Goal: Transaction & Acquisition: Obtain resource

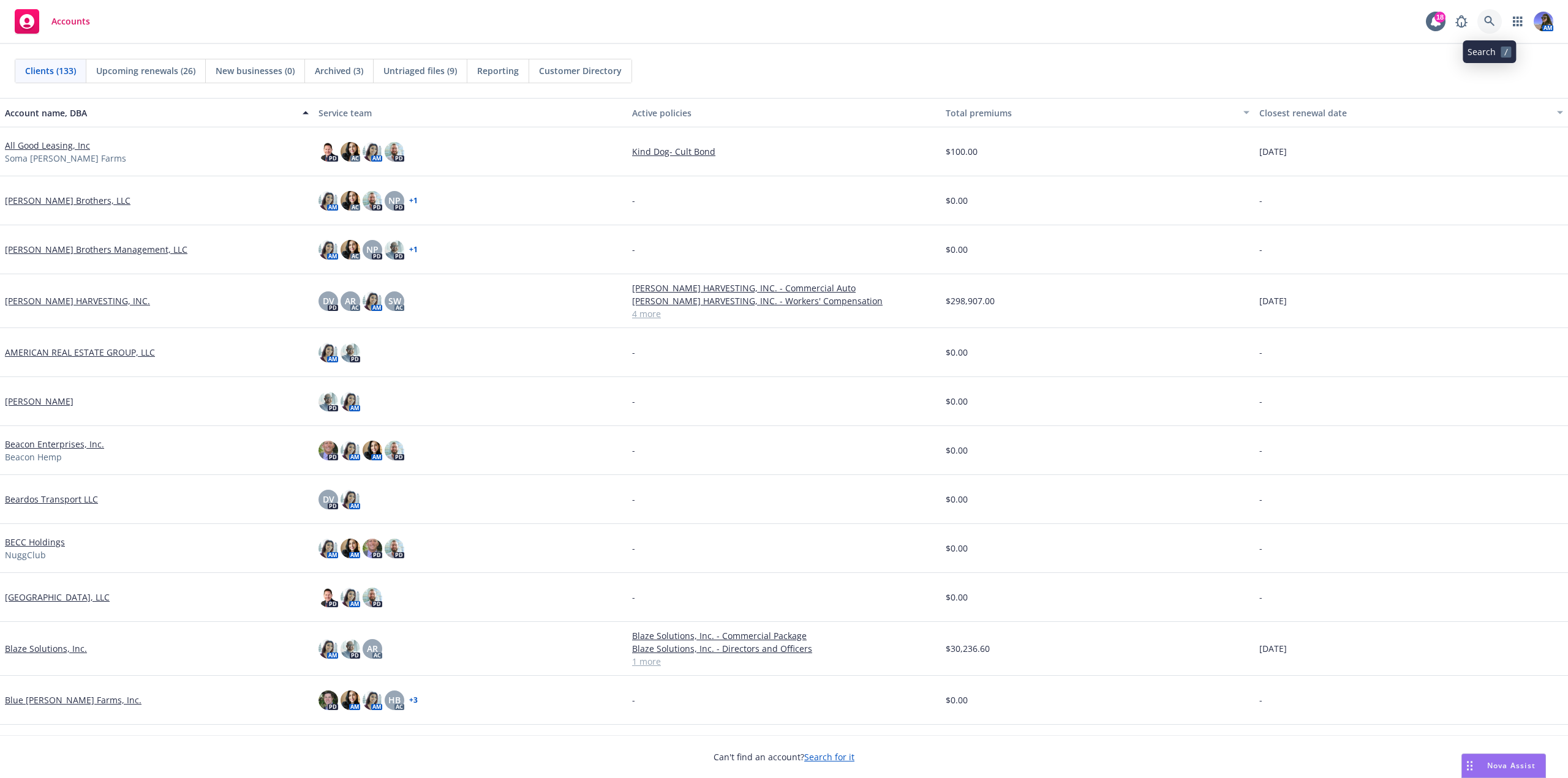
click at [1492, 21] on icon at bounding box center [1489, 21] width 11 height 11
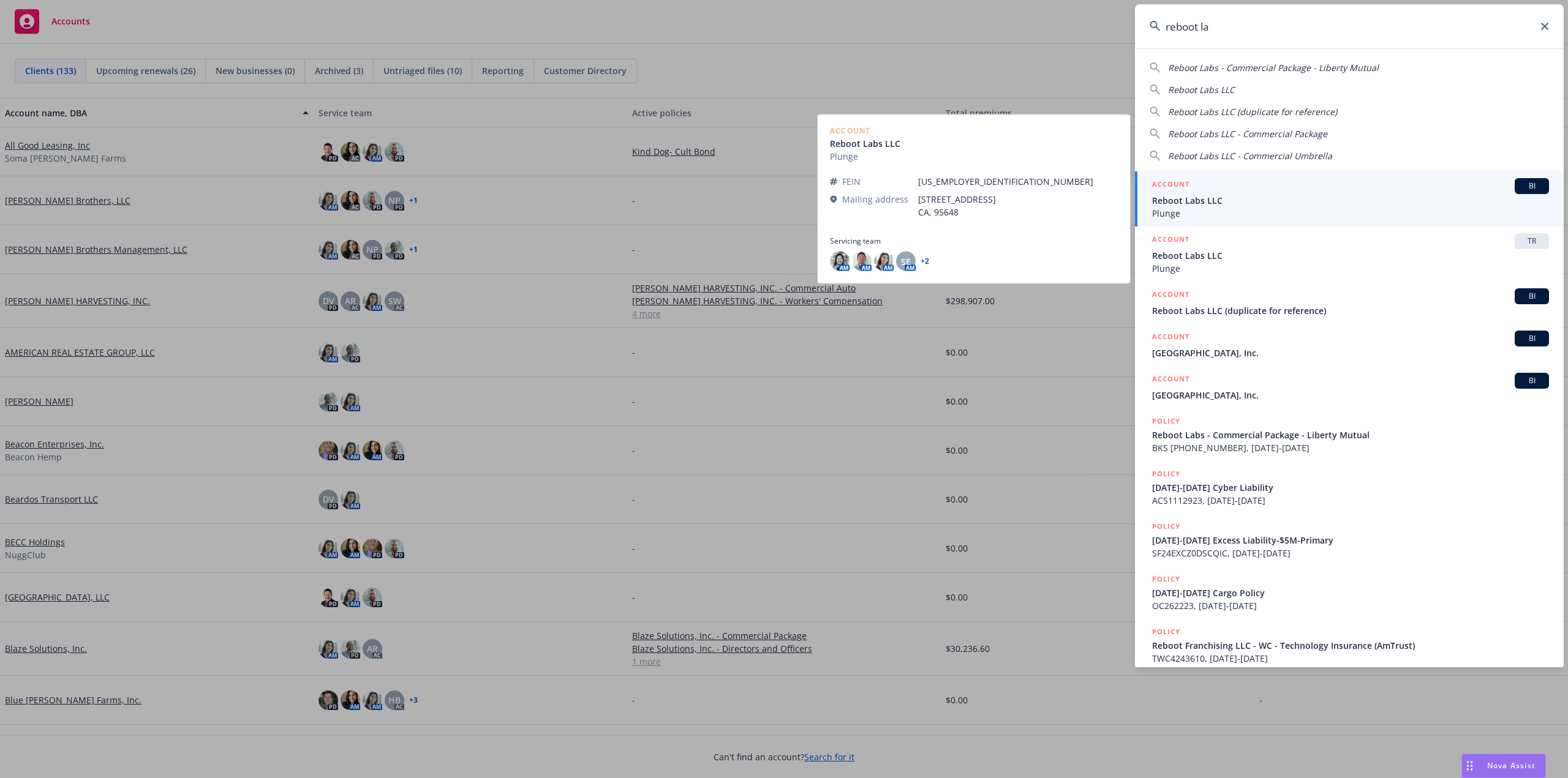
type input "reboot la"
click at [1391, 202] on span "Reboot Labs LLC" at bounding box center [1350, 200] width 397 height 13
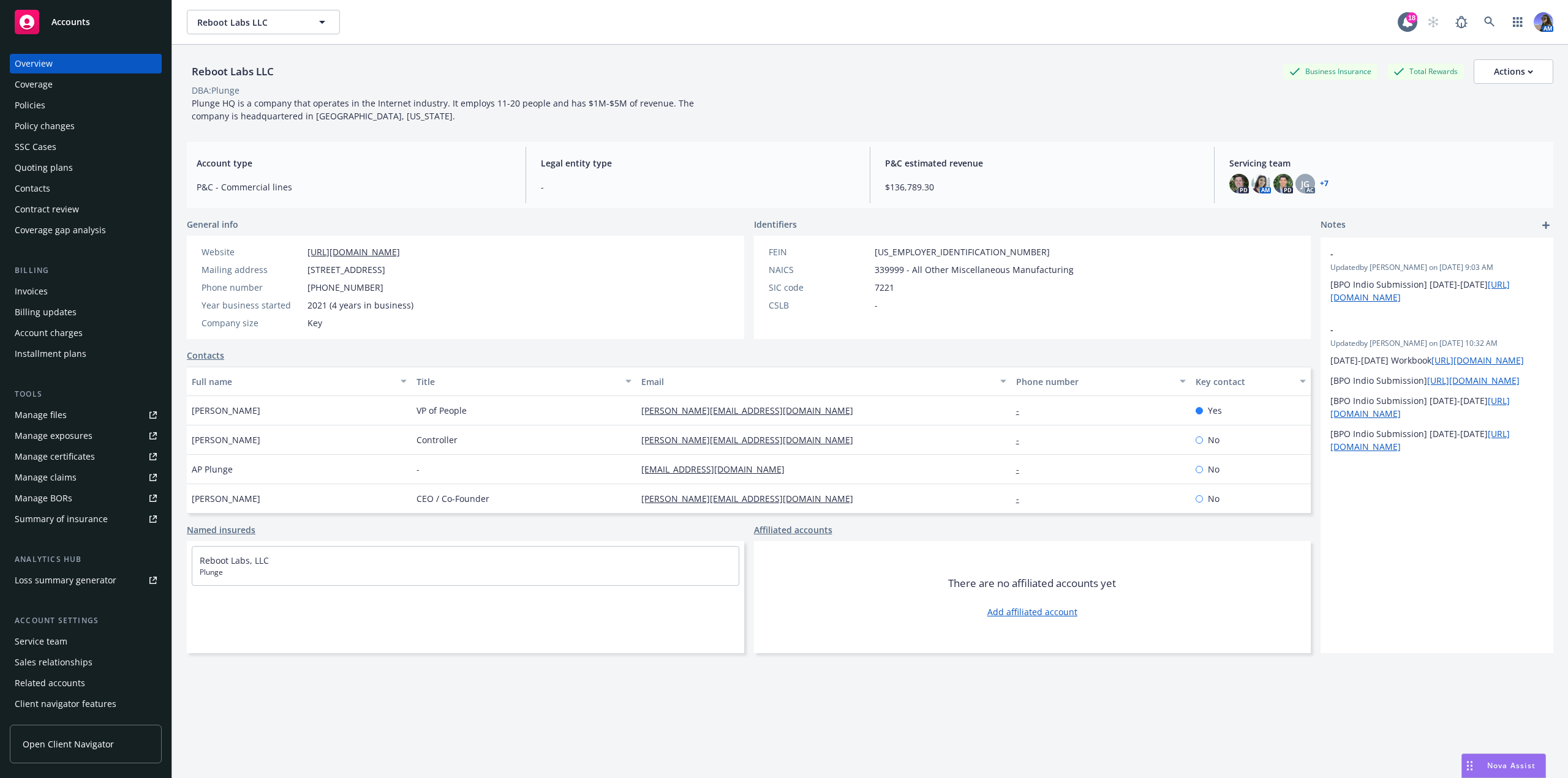
click at [26, 93] on div "Coverage" at bounding box center [33, 84] width 38 height 19
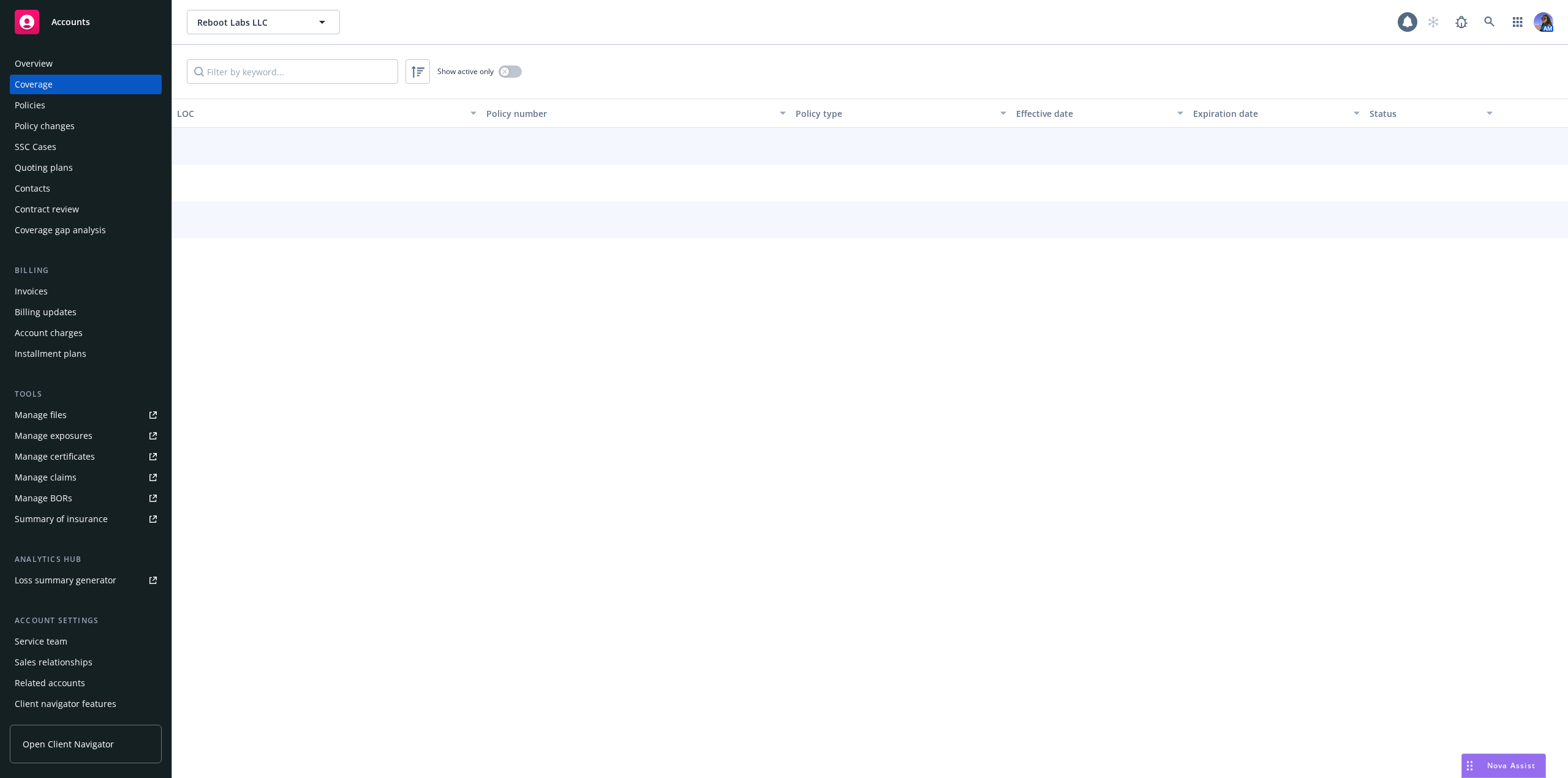
click at [29, 98] on div "Policies" at bounding box center [30, 105] width 30 height 19
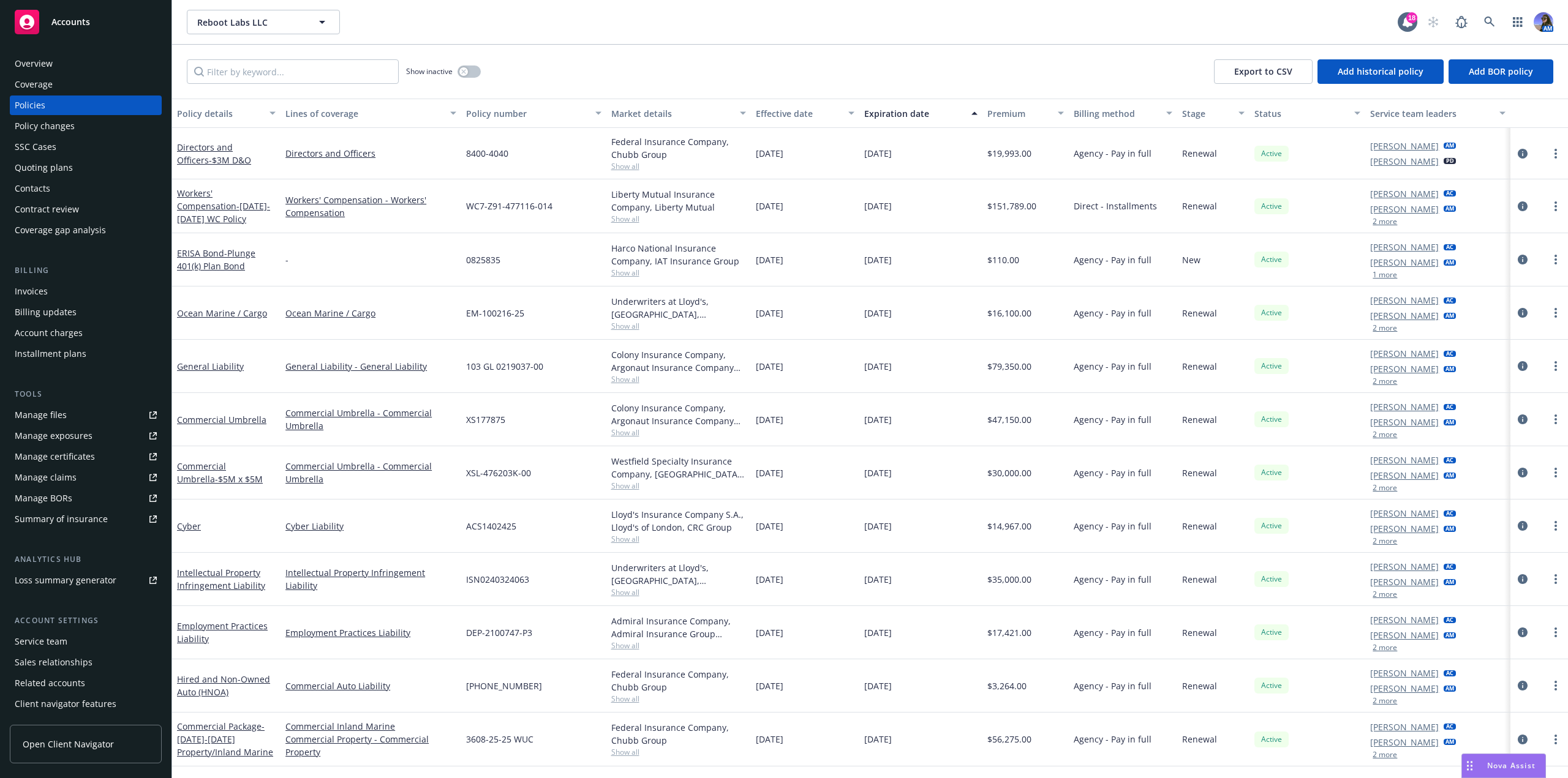
click at [317, 438] on div "Commercial Umbrella - Commercial Umbrella" at bounding box center [370, 419] width 180 height 53
click at [220, 258] on div "ERISA Bond - Plunge 401(k) Plan Bond" at bounding box center [226, 260] width 98 height 25
click at [1487, 28] on link at bounding box center [1489, 22] width 25 height 25
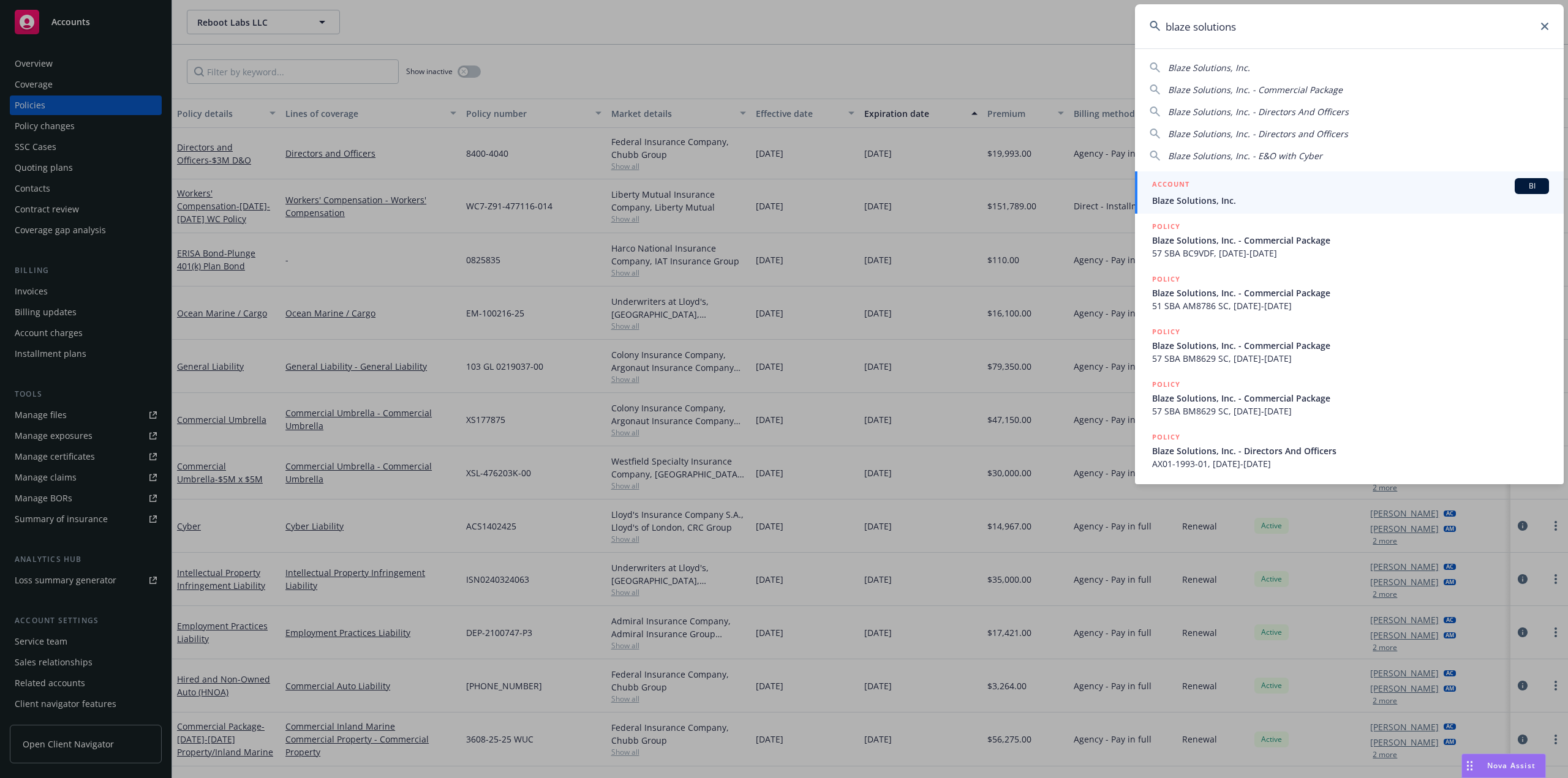
type input "blaze solutions"
click at [1276, 179] on div "ACCOUNT BI" at bounding box center [1350, 186] width 397 height 16
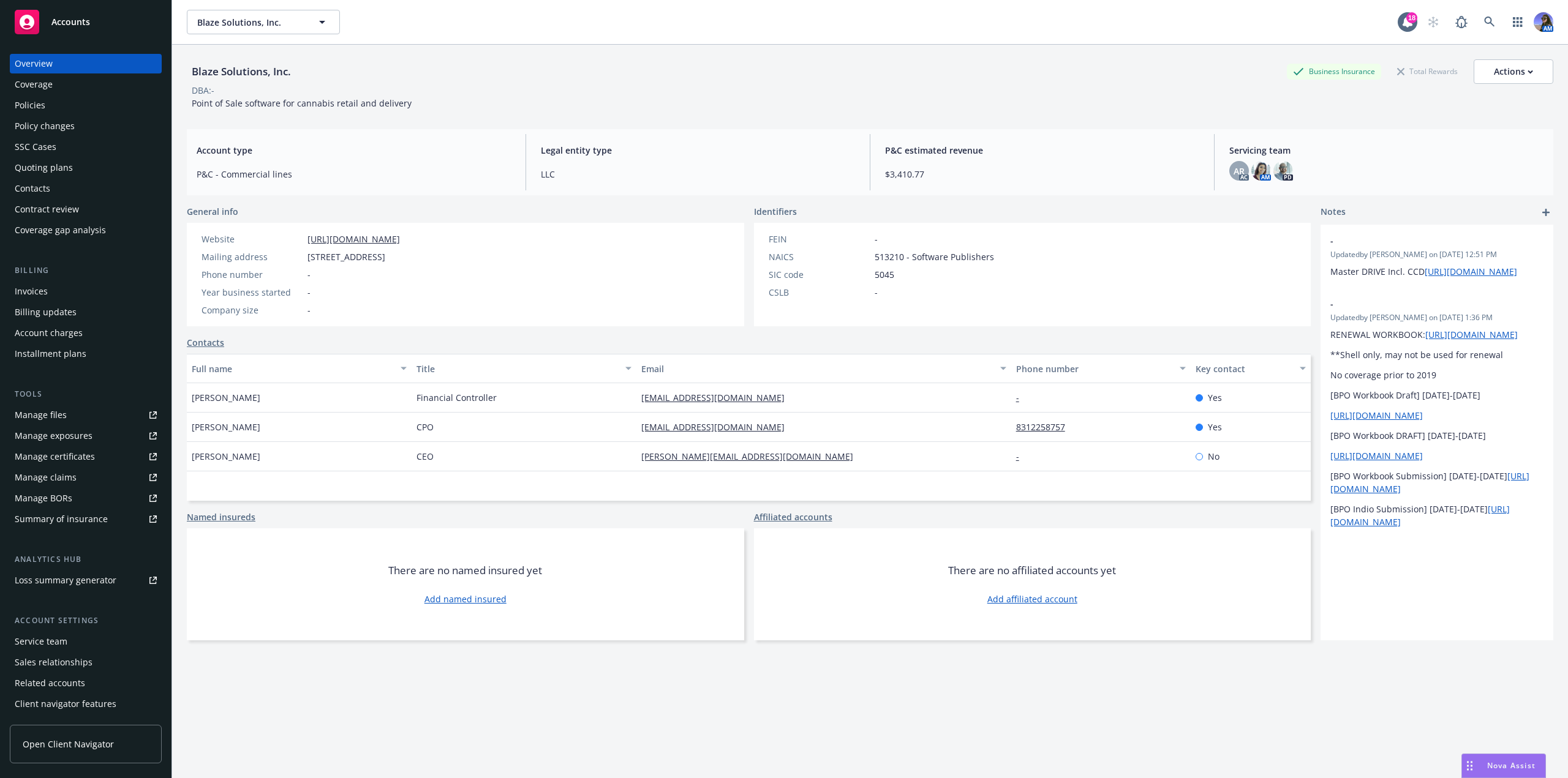
click at [61, 476] on div "Manage claims" at bounding box center [45, 477] width 62 height 19
click at [1485, 23] on icon at bounding box center [1489, 22] width 11 height 11
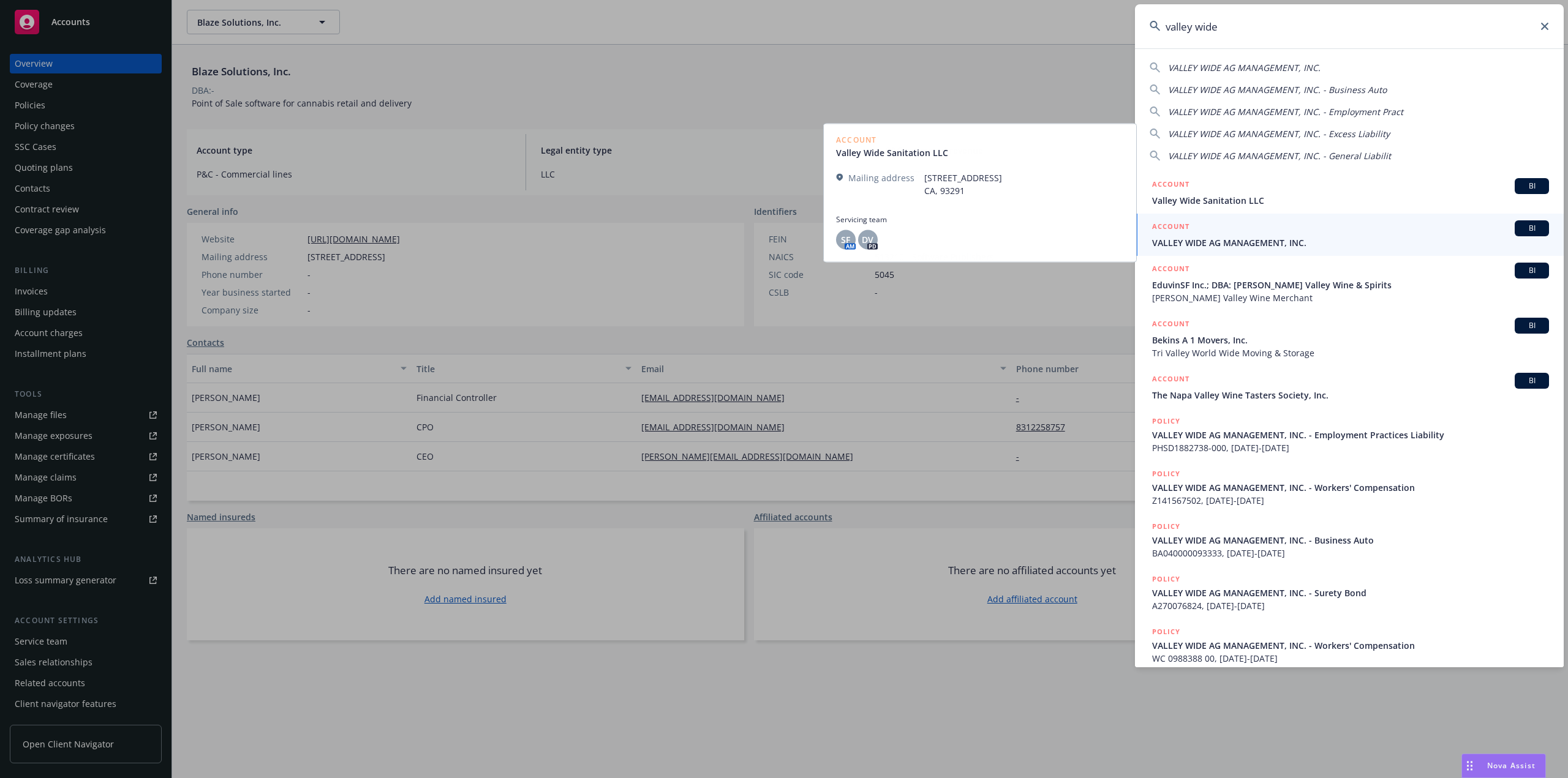
type input "valley wide"
click at [1282, 238] on span "VALLEY WIDE AG MANAGEMENT, INC." at bounding box center [1350, 242] width 397 height 13
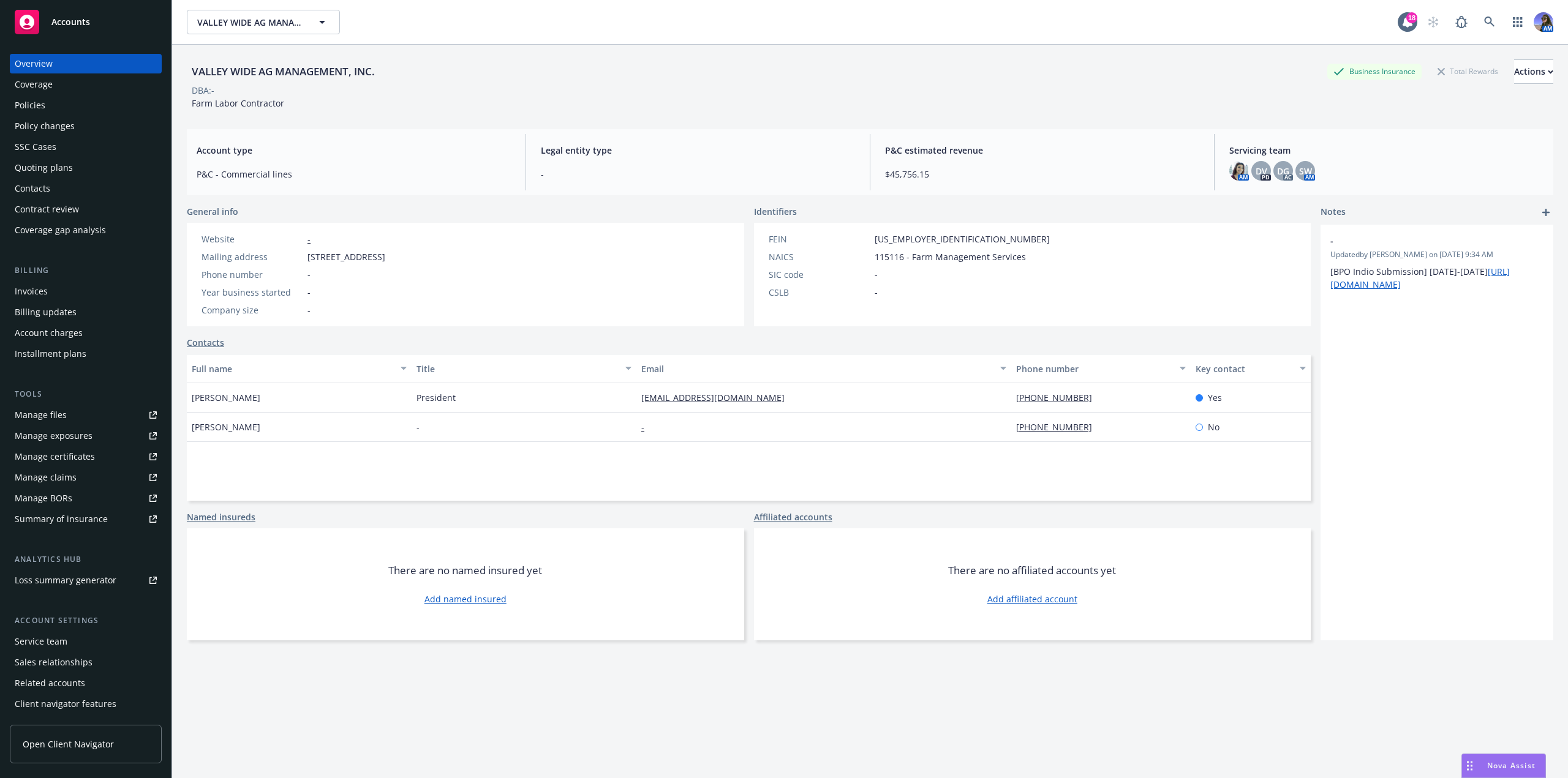
click at [30, 168] on div "Quoting plans" at bounding box center [43, 168] width 58 height 19
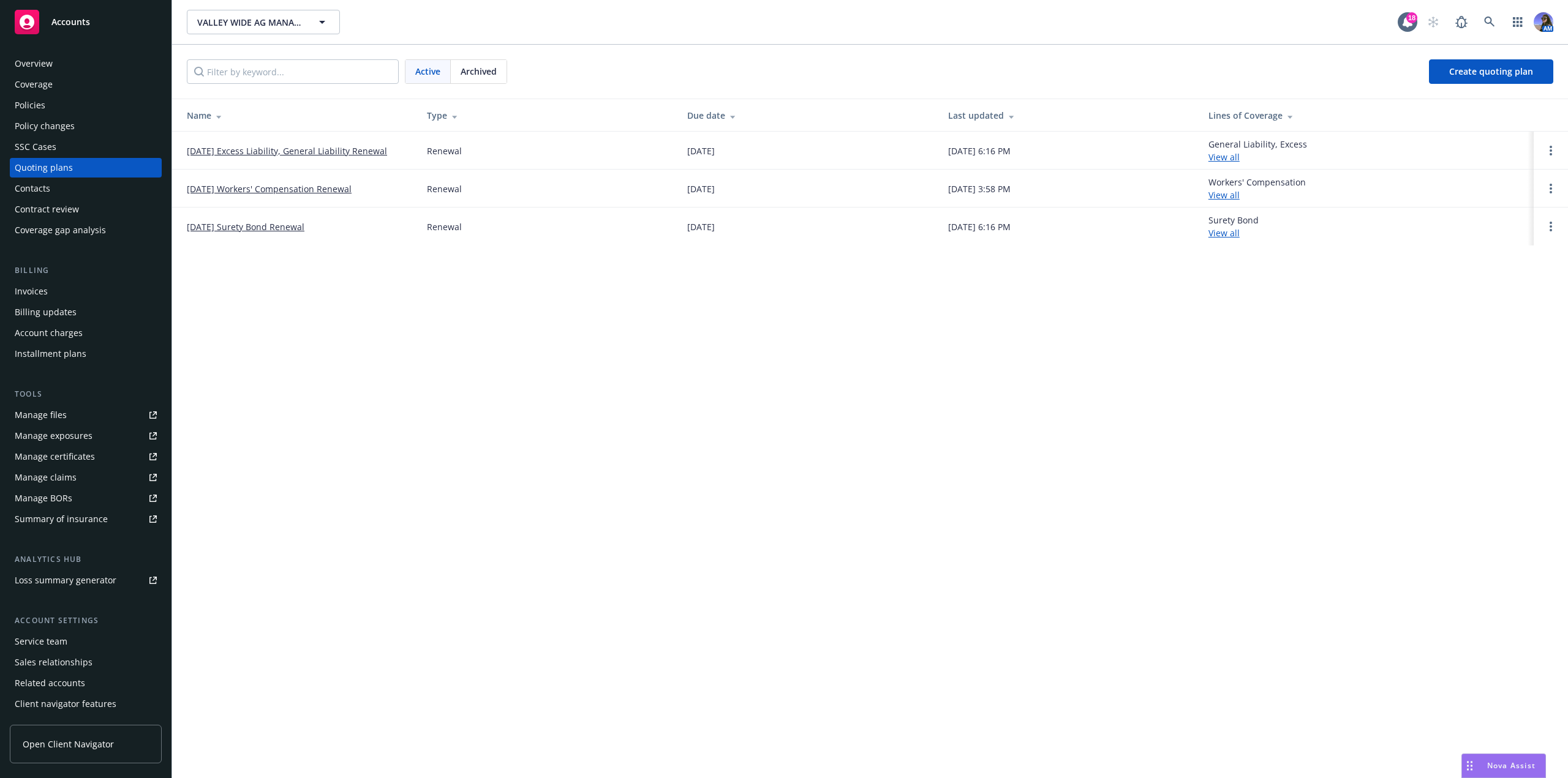
click at [245, 190] on link "12/05/25 Workers' Compensation Renewal" at bounding box center [269, 189] width 165 height 13
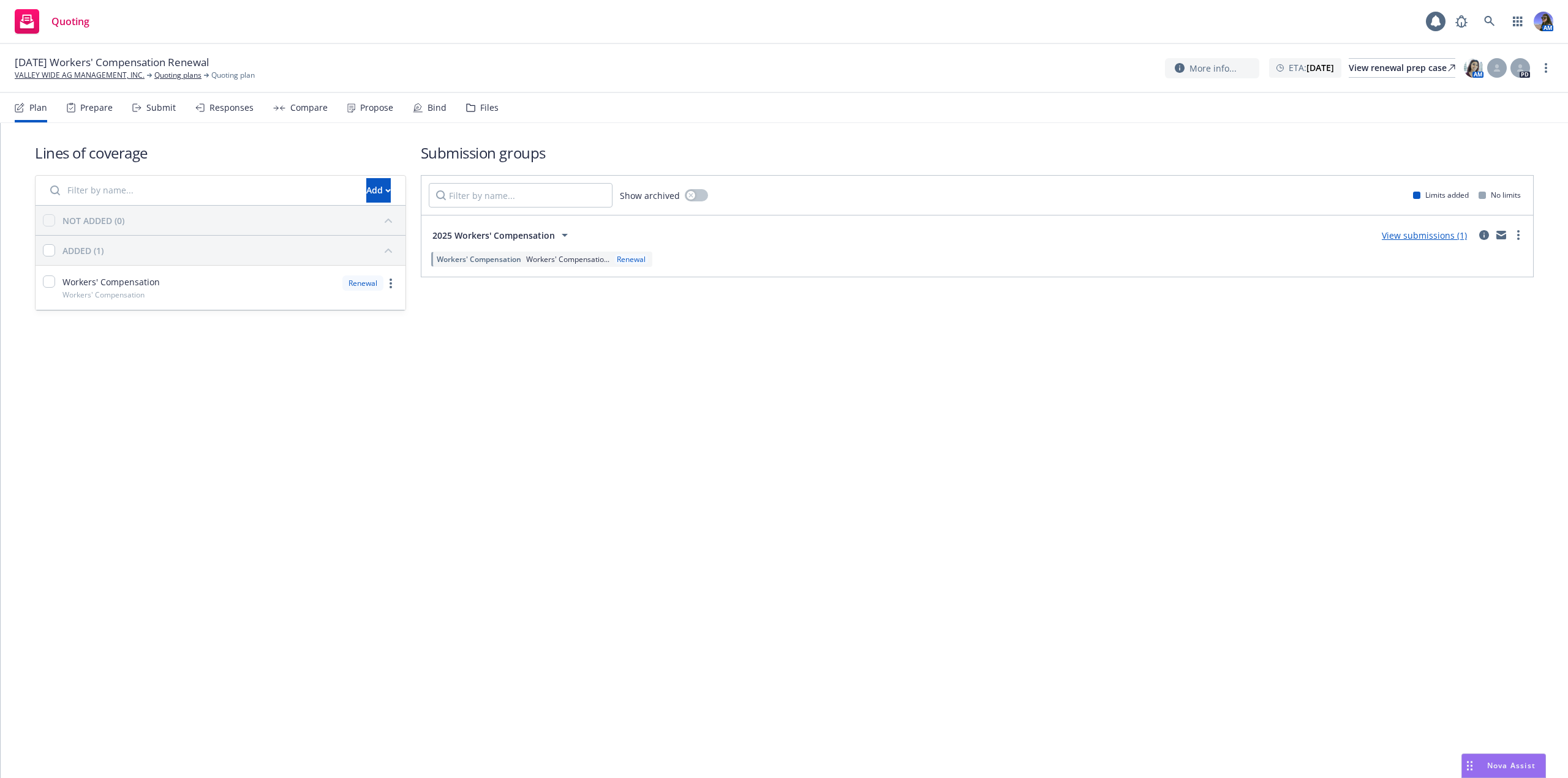
click at [480, 112] on div "Files" at bounding box center [489, 108] width 19 height 10
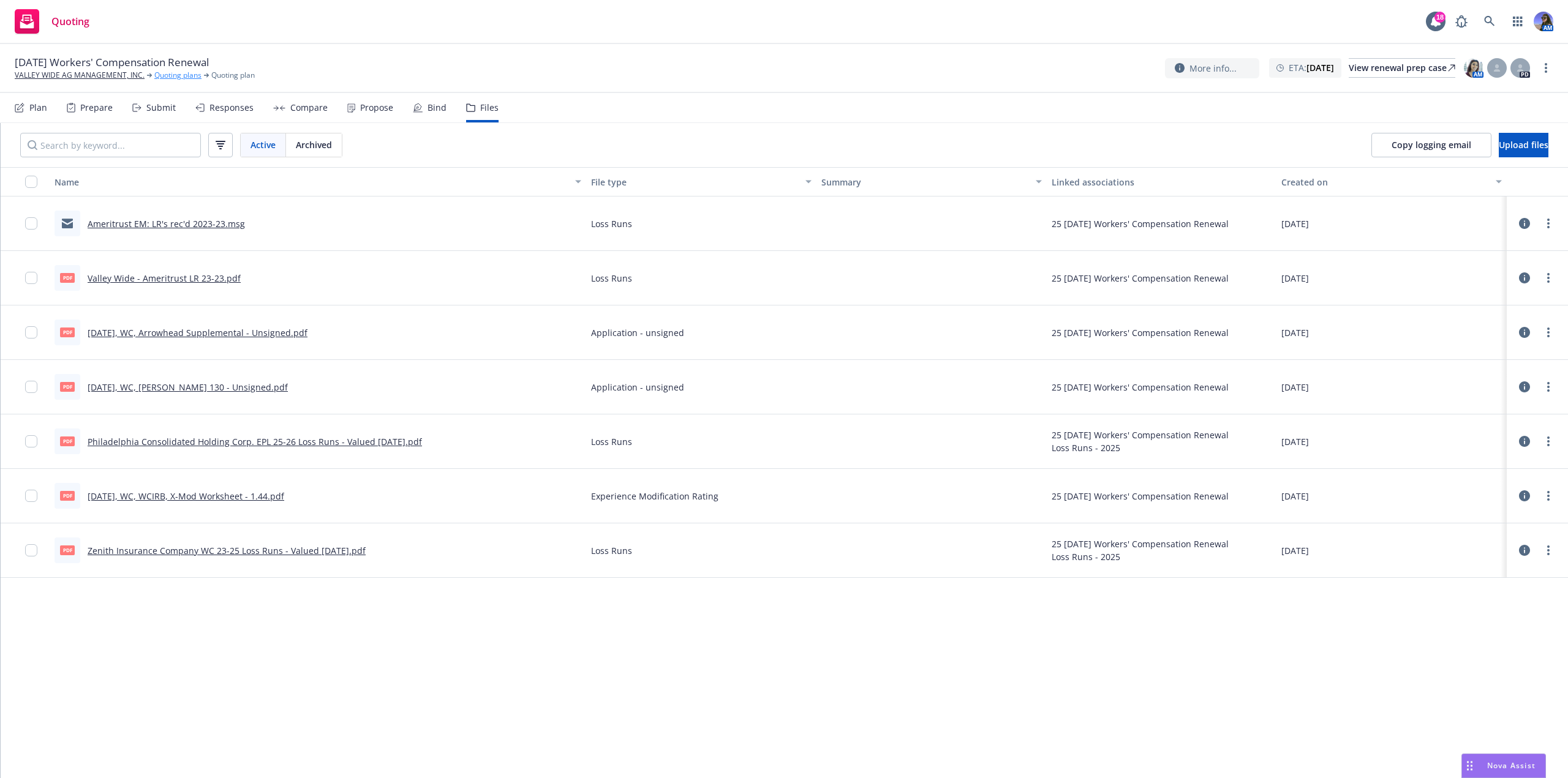
click at [179, 71] on link "Quoting plans" at bounding box center [178, 74] width 47 height 11
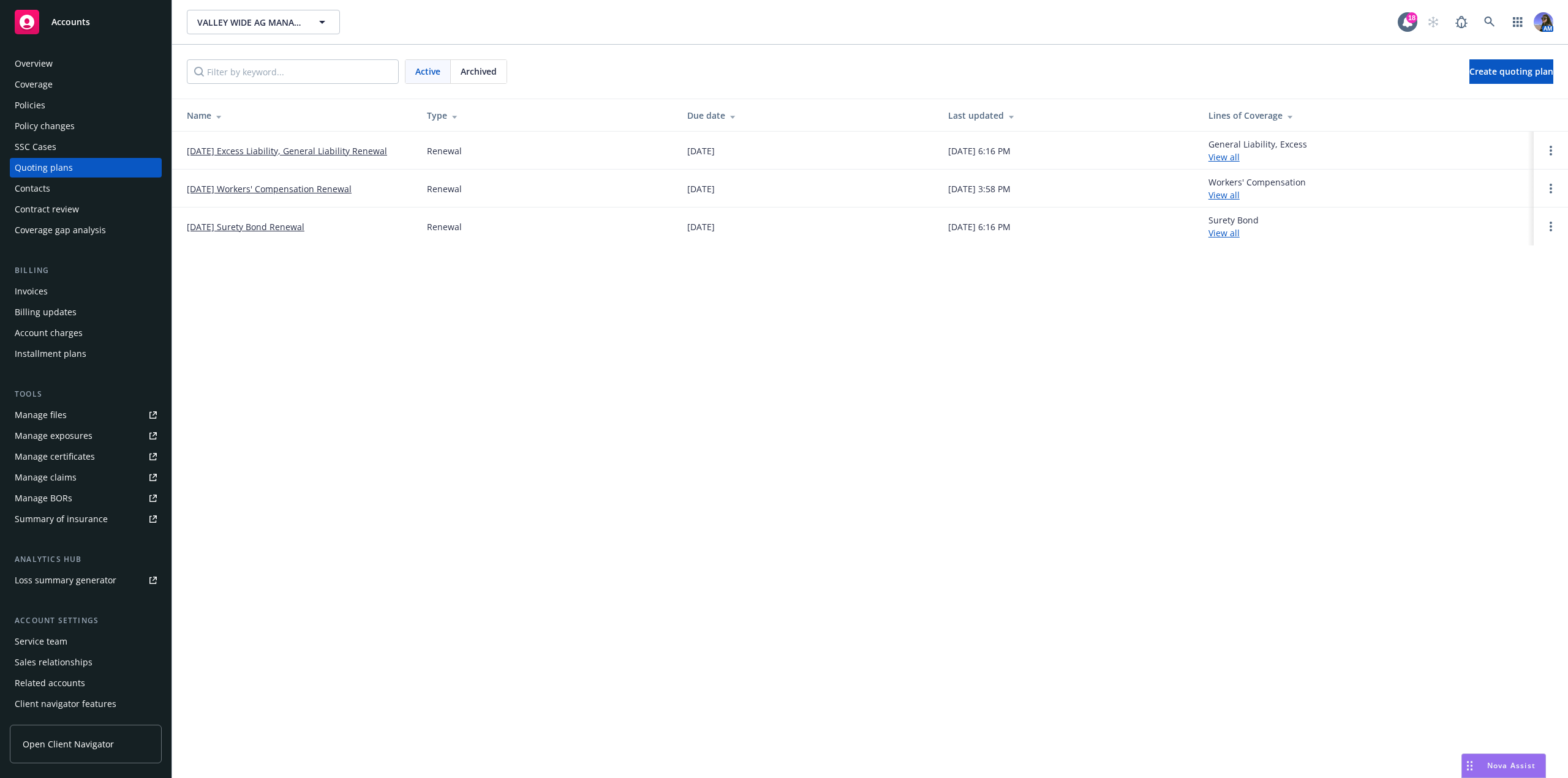
click at [472, 68] on span "Archived" at bounding box center [478, 71] width 36 height 13
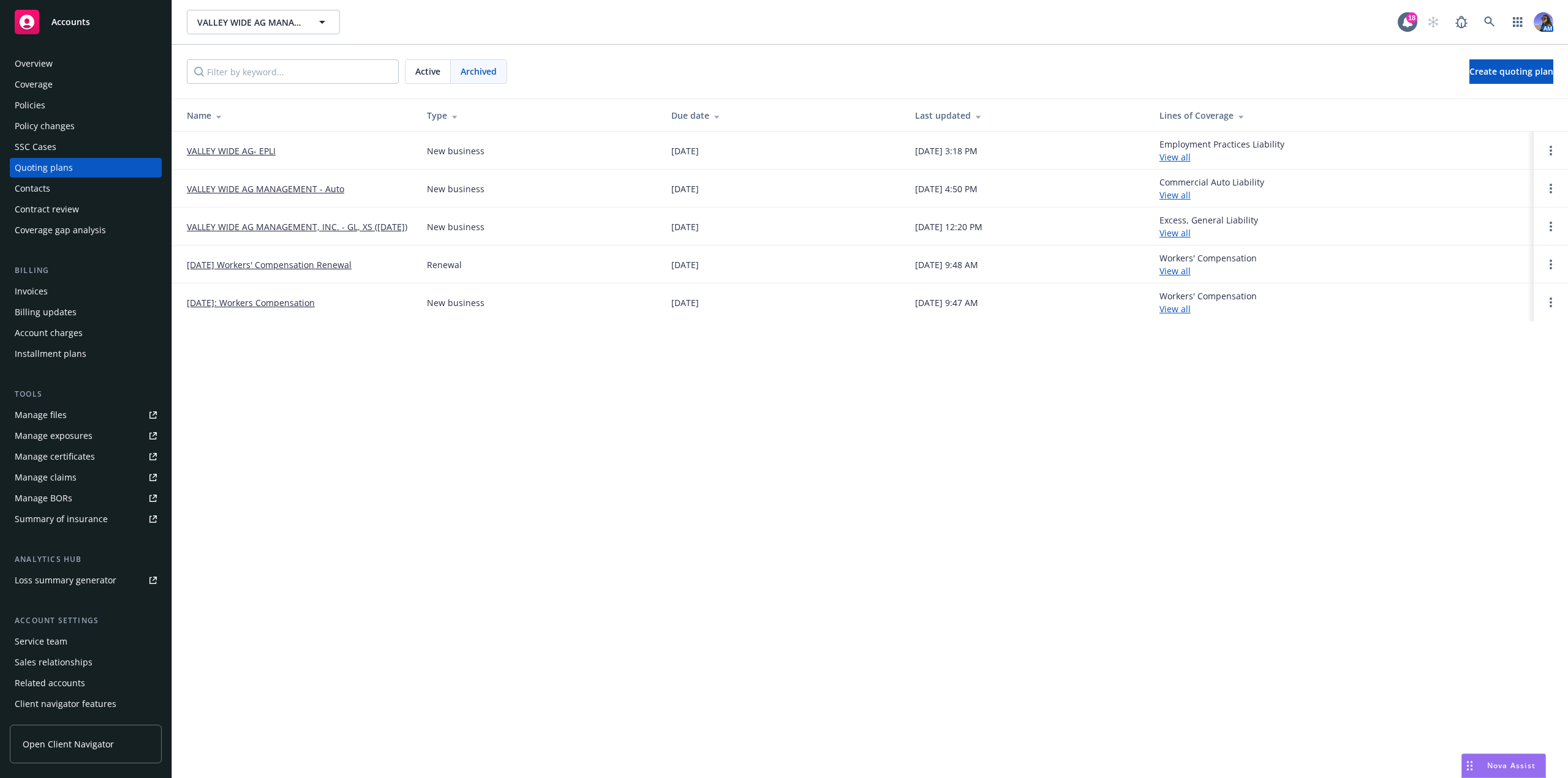
click at [285, 267] on link "[DATE] Workers' Compensation Renewal" at bounding box center [269, 264] width 165 height 13
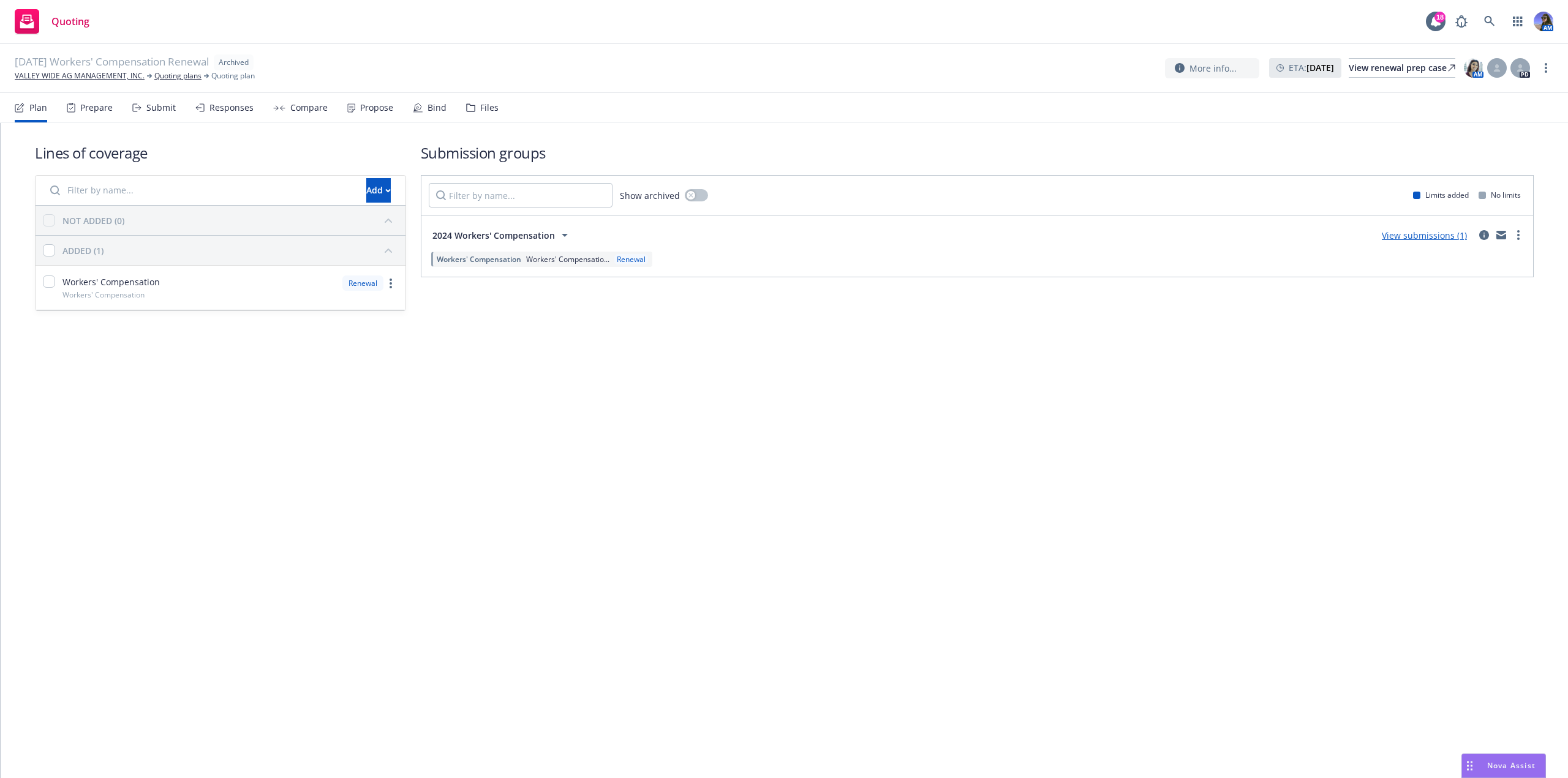
click at [475, 119] on div "Files" at bounding box center [483, 108] width 32 height 30
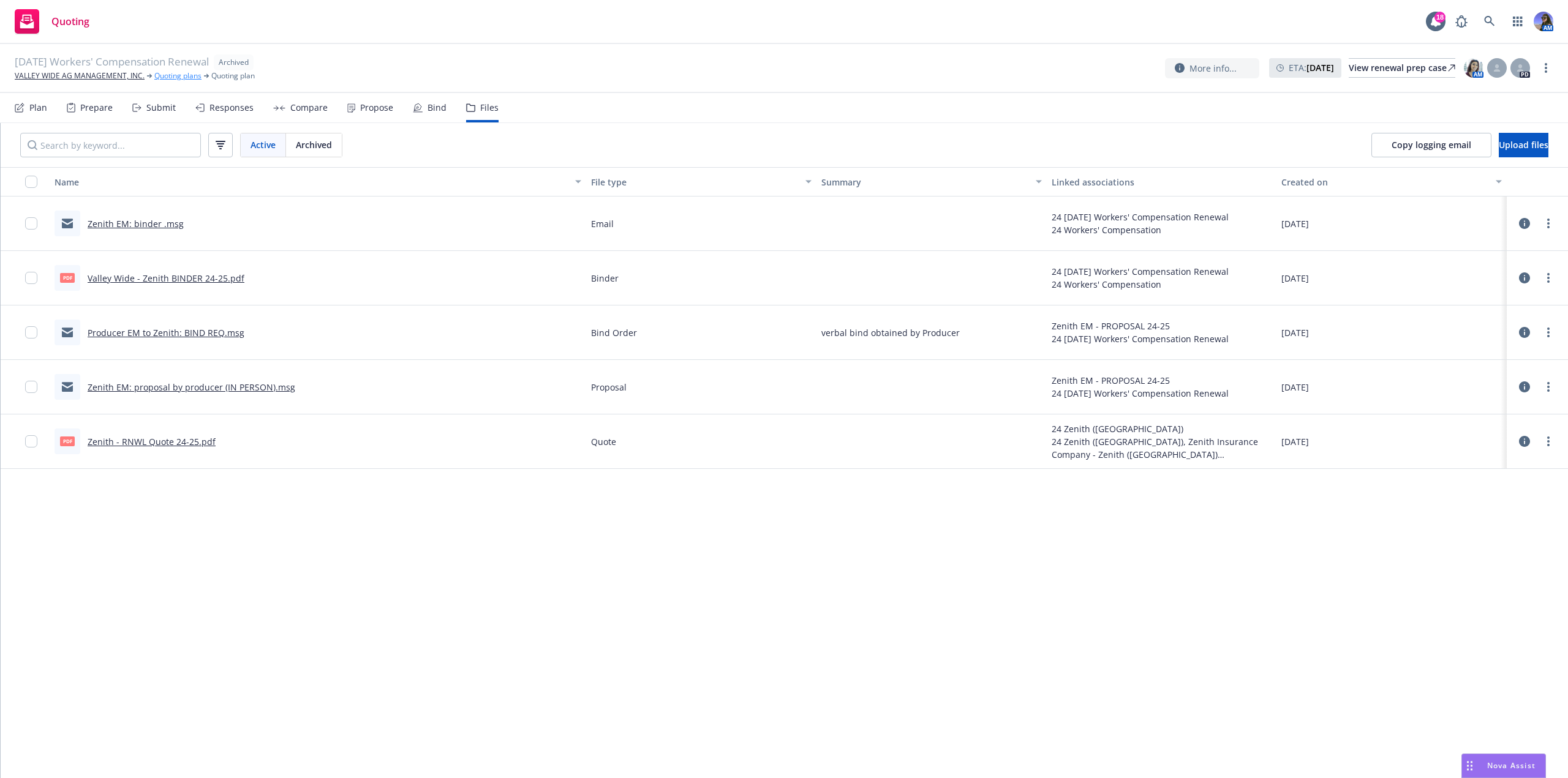
click at [168, 74] on link "Quoting plans" at bounding box center [178, 75] width 47 height 11
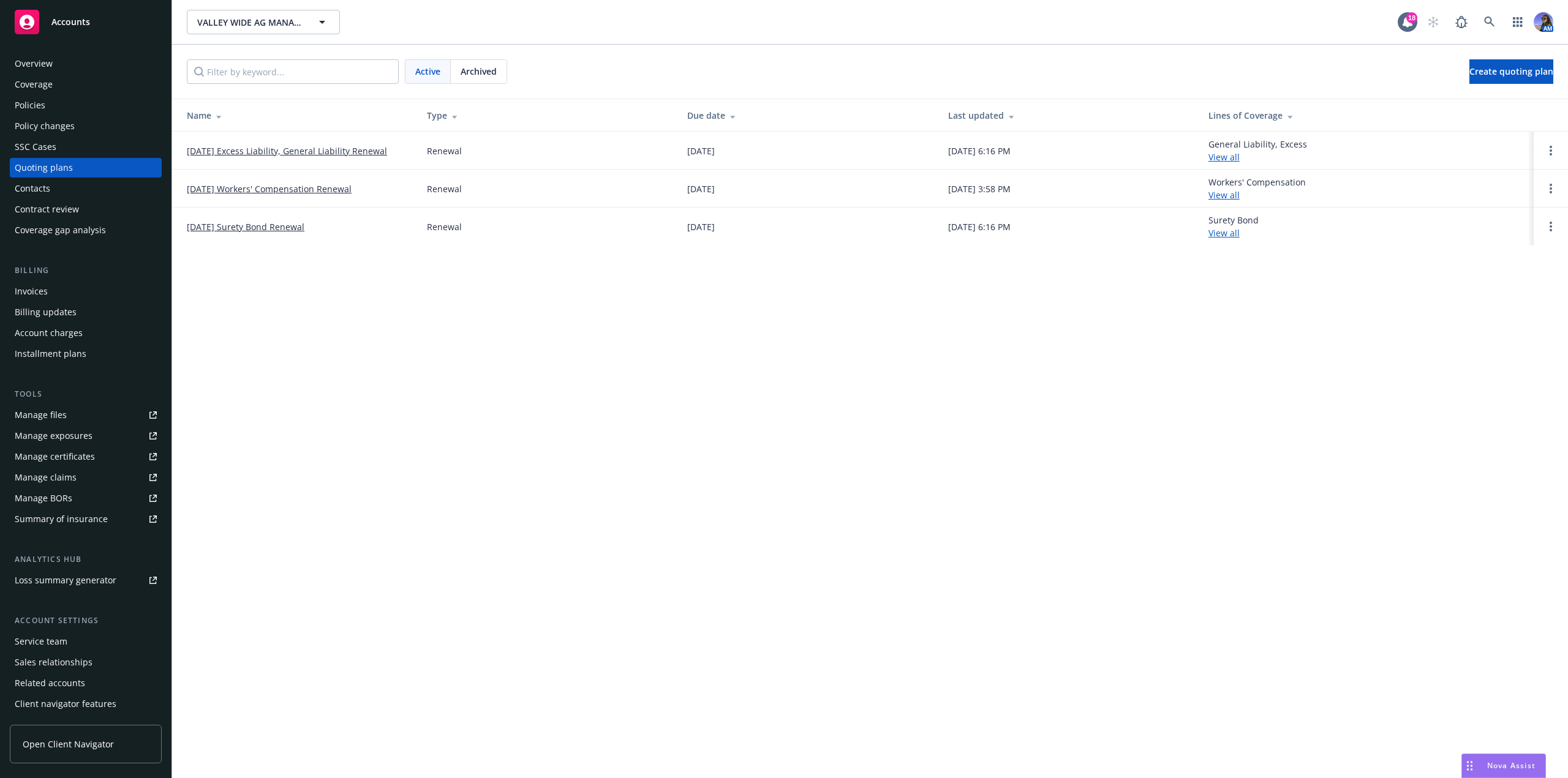
click at [464, 65] on span "Archived" at bounding box center [478, 71] width 36 height 13
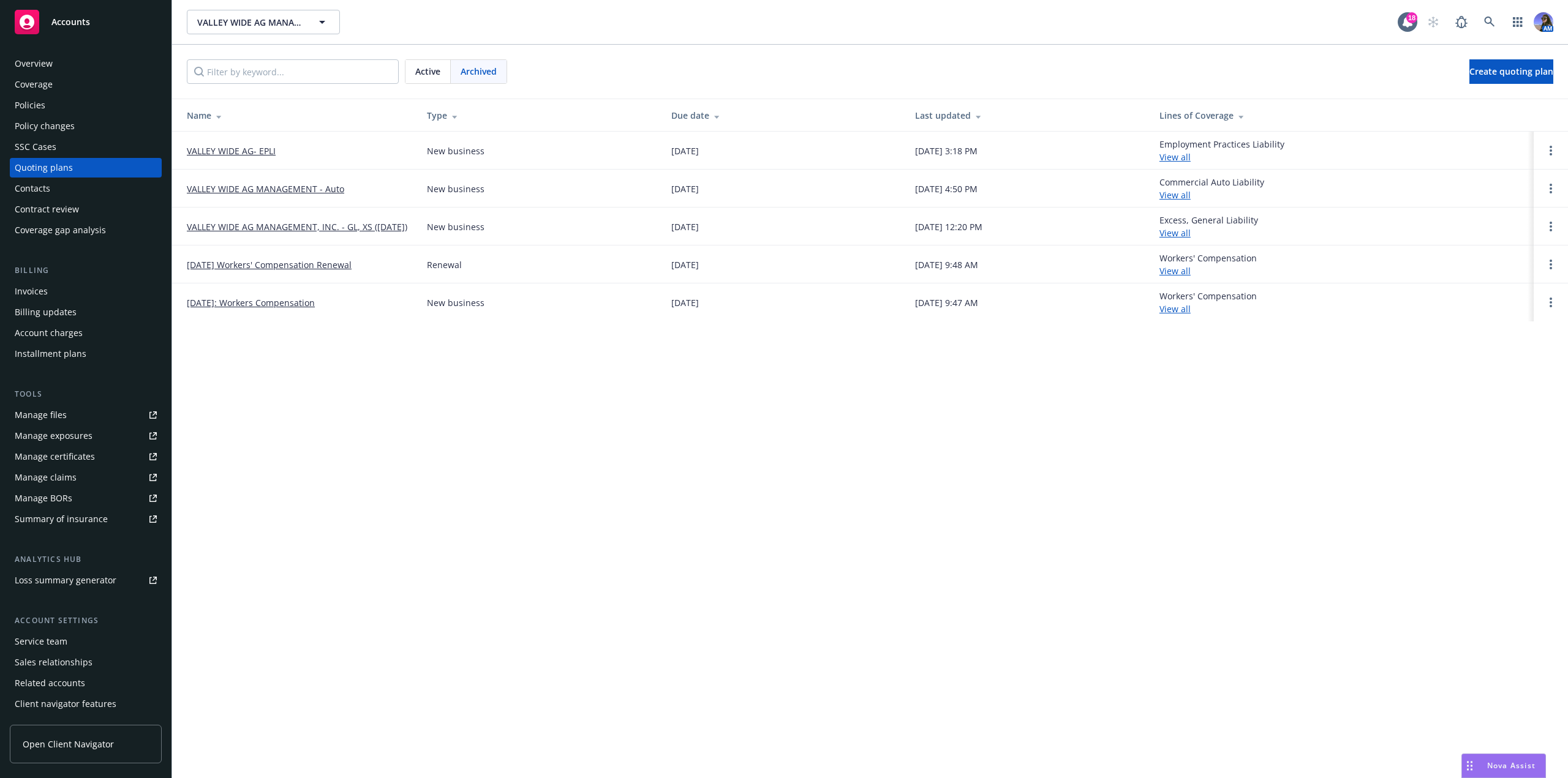
click at [283, 308] on link "[DATE]: Workers Compensation" at bounding box center [251, 302] width 128 height 13
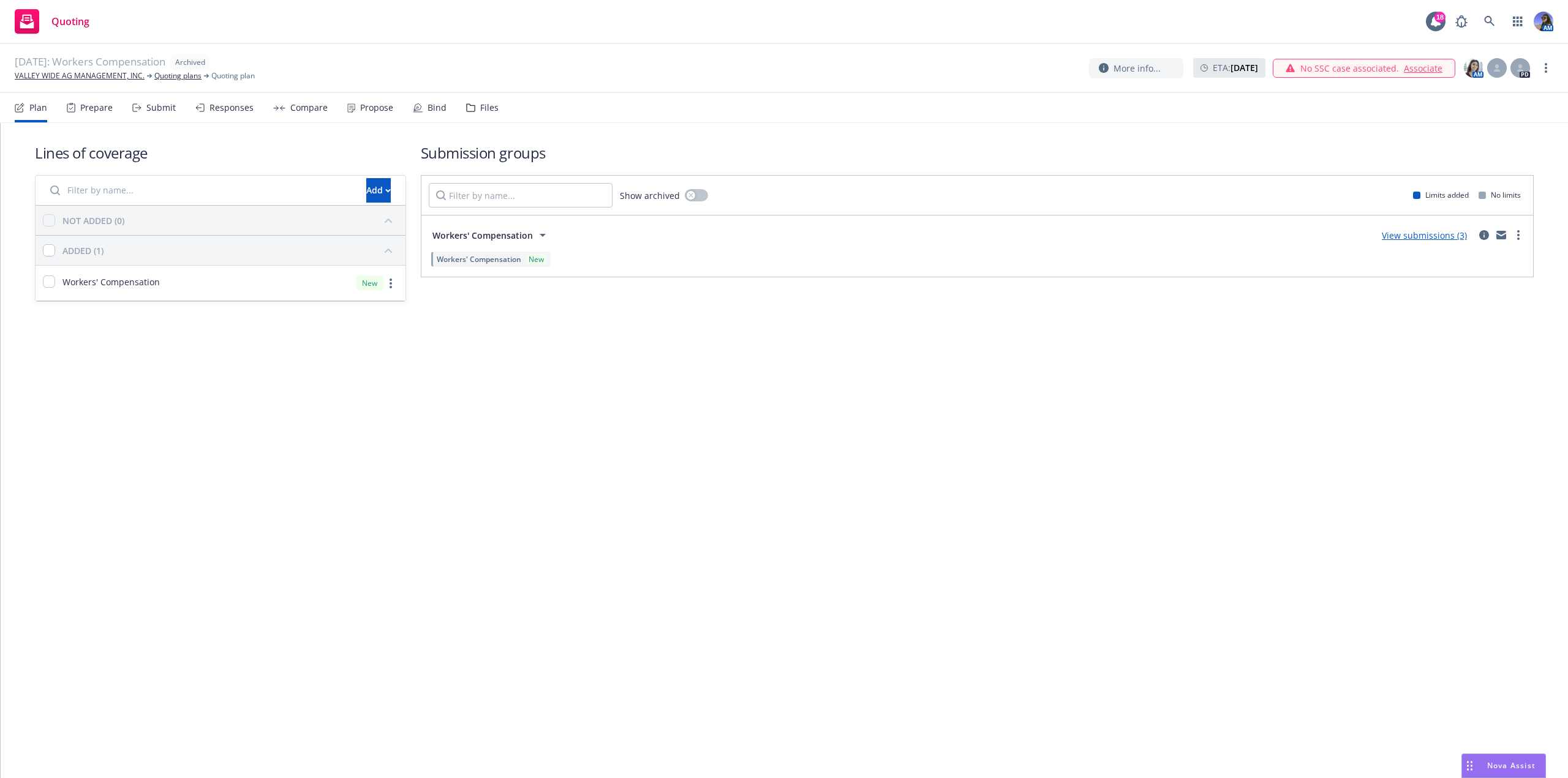
click at [480, 103] on div "Files" at bounding box center [489, 108] width 19 height 10
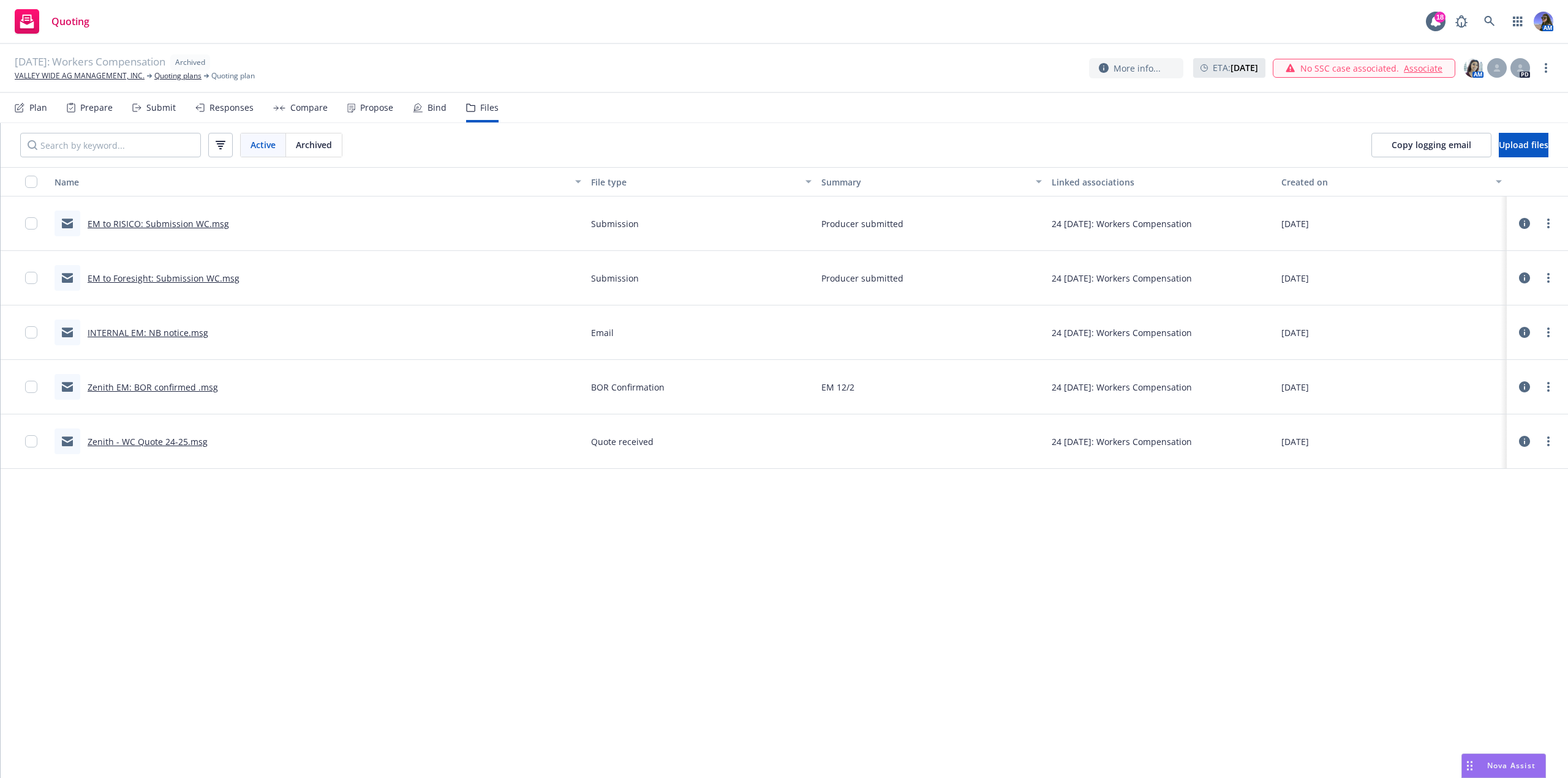
click at [196, 280] on link "EM to Foresight: Submission WC.msg" at bounding box center [163, 279] width 152 height 12
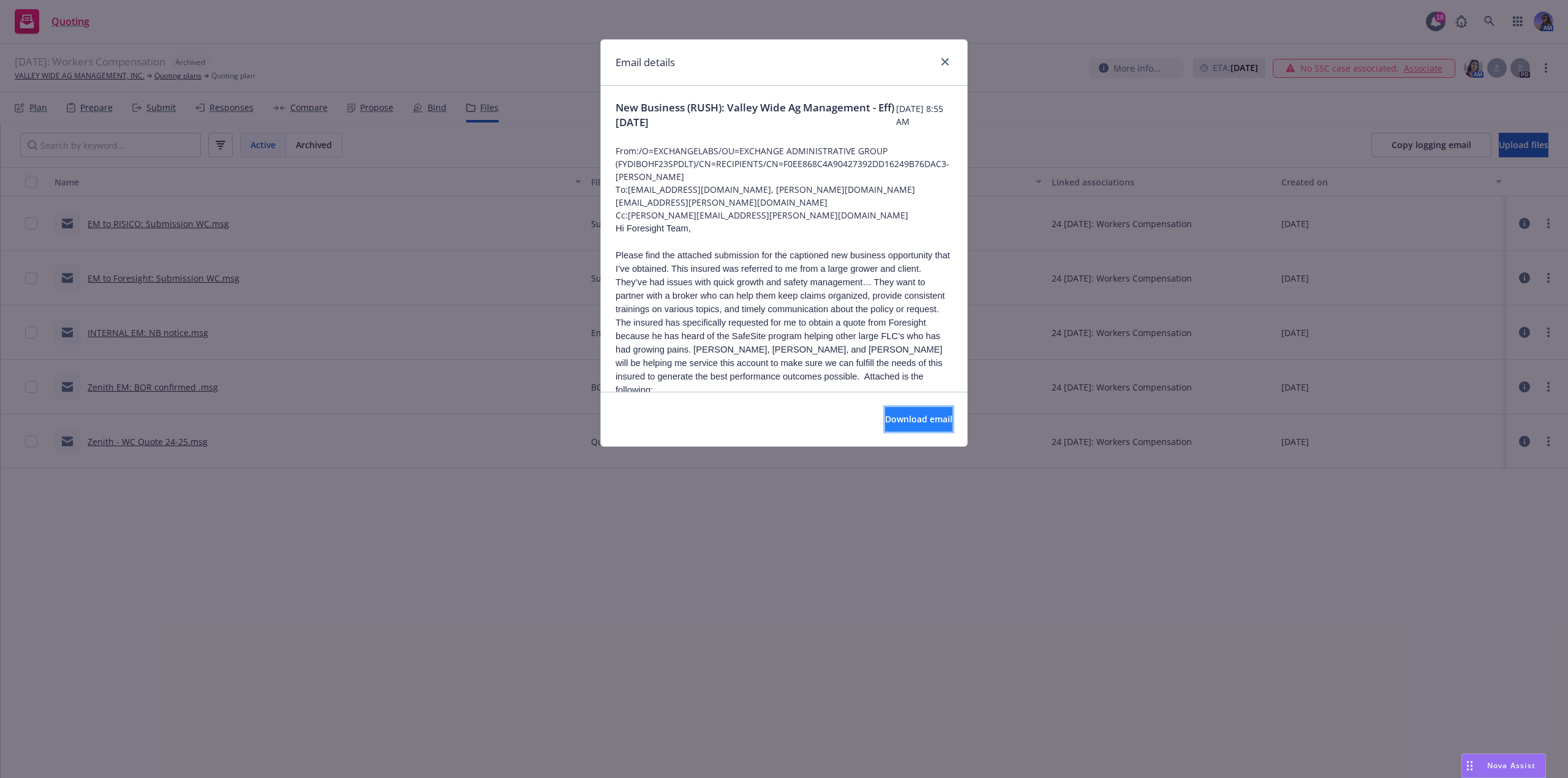
click at [911, 420] on span "Download email" at bounding box center [919, 419] width 68 height 12
click at [898, 426] on button "Download email" at bounding box center [919, 419] width 68 height 25
